Goal: Task Accomplishment & Management: Manage account settings

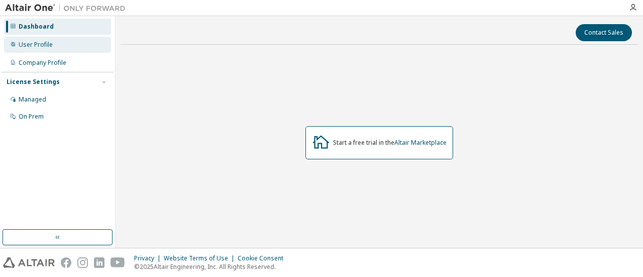
click at [42, 46] on div "User Profile" at bounding box center [36, 45] width 34 height 8
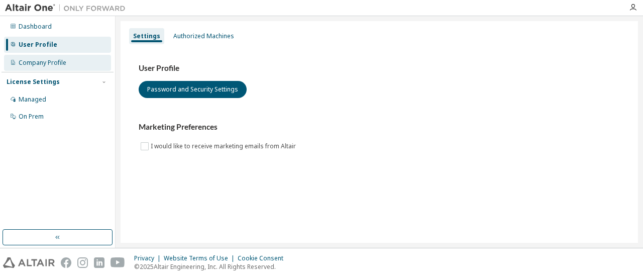
click at [59, 62] on div "Company Profile" at bounding box center [43, 63] width 48 height 8
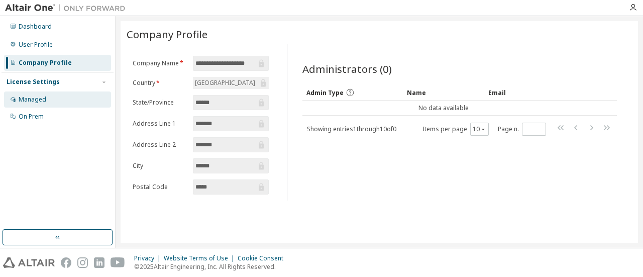
click at [46, 101] on div "Managed" at bounding box center [57, 99] width 107 height 16
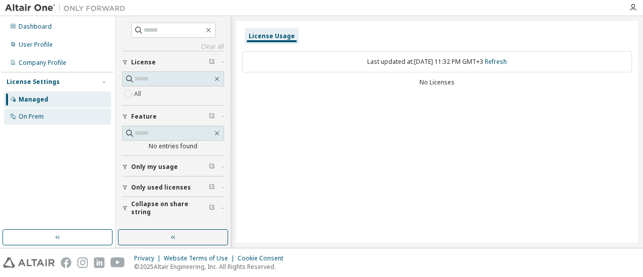
click at [48, 114] on div "On Prem" at bounding box center [57, 116] width 107 height 16
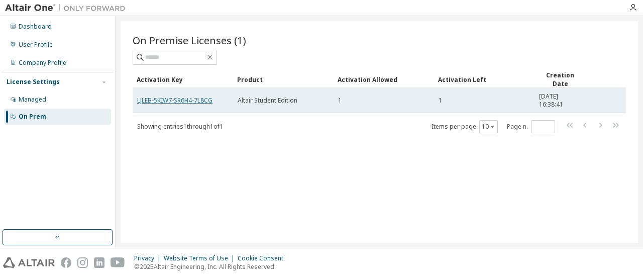
click at [181, 101] on link "LJLEB-5KIW7-SR6H4-7L8CG" at bounding box center [174, 100] width 75 height 9
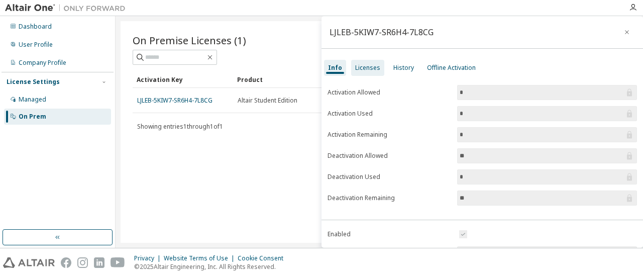
click at [369, 70] on div "Licenses" at bounding box center [367, 68] width 25 height 8
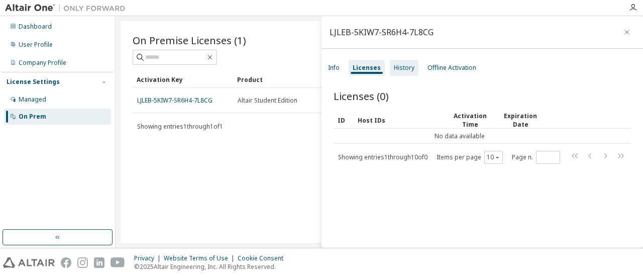
click at [408, 61] on div "History" at bounding box center [404, 68] width 29 height 16
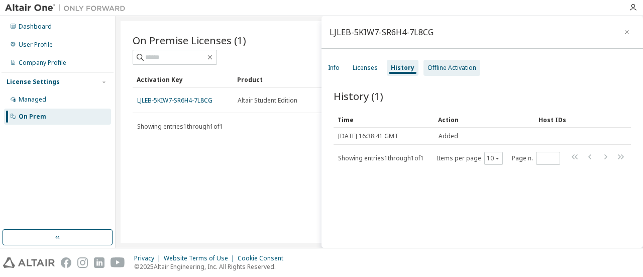
click at [436, 67] on div "Offline Activation" at bounding box center [451, 68] width 49 height 8
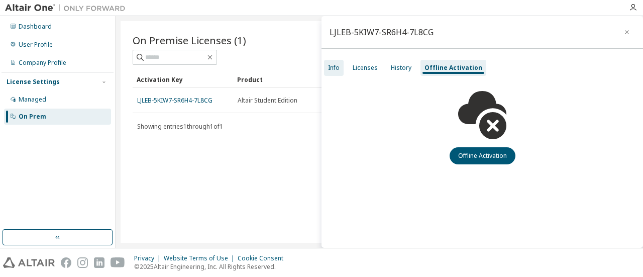
click at [342, 69] on div "Info" at bounding box center [334, 68] width 20 height 16
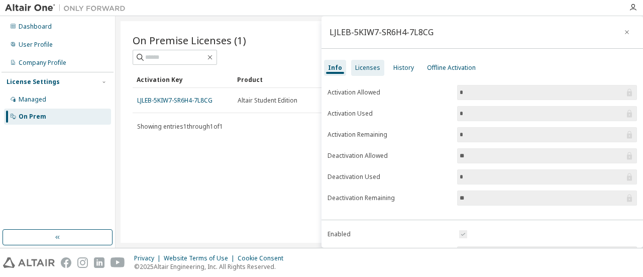
click at [356, 64] on div "Licenses" at bounding box center [367, 68] width 25 height 8
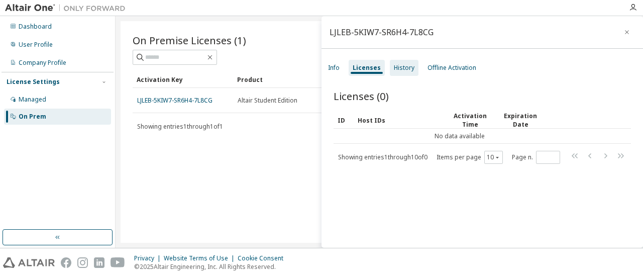
click at [409, 67] on div "History" at bounding box center [404, 68] width 21 height 8
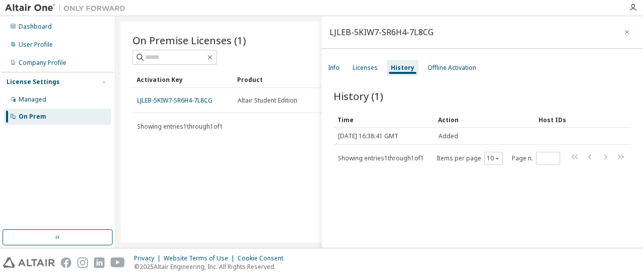
click at [623, 27] on button "button" at bounding box center [627, 32] width 16 height 16
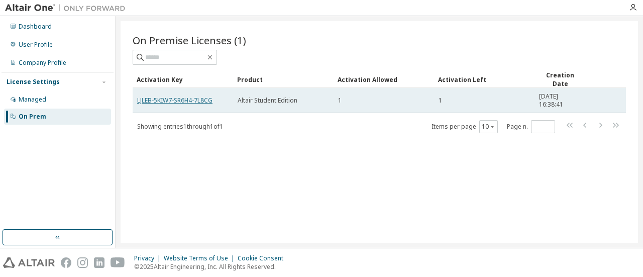
click at [183, 99] on link "LJLEB-5KIW7-SR6H4-7L8CG" at bounding box center [174, 100] width 75 height 9
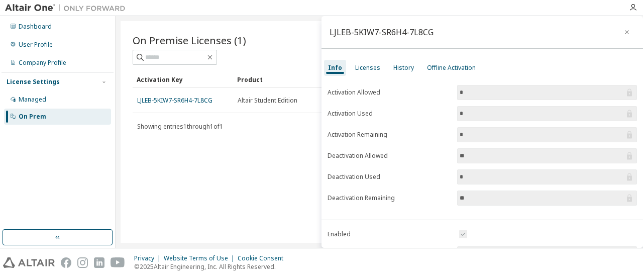
drag, startPoint x: 183, startPoint y: 99, endPoint x: 163, endPoint y: 165, distance: 69.4
click at [163, 165] on div "On Premise Licenses (1) Clear Load Save Save As Field Operator Value Select fil…" at bounding box center [379, 131] width 517 height 221
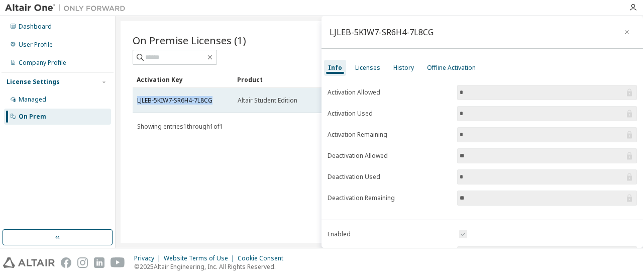
drag, startPoint x: 221, startPoint y: 95, endPoint x: 134, endPoint y: 101, distance: 88.1
click at [134, 101] on td "LJLEB-5KIW7-SR6H4-7L8CG" at bounding box center [183, 100] width 100 height 25
copy link "LJLEB-5KIW7-SR6H4-7L8CG"
